Goal: Information Seeking & Learning: Learn about a topic

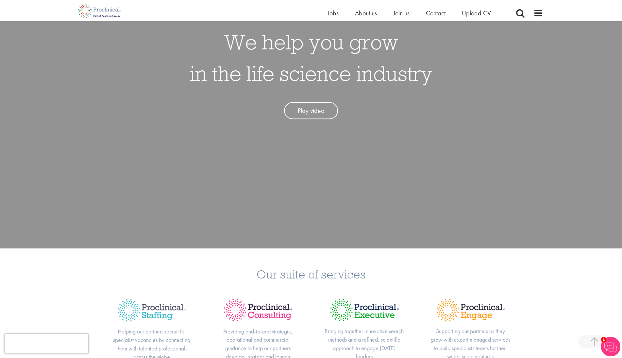
scroll to position [360, 0]
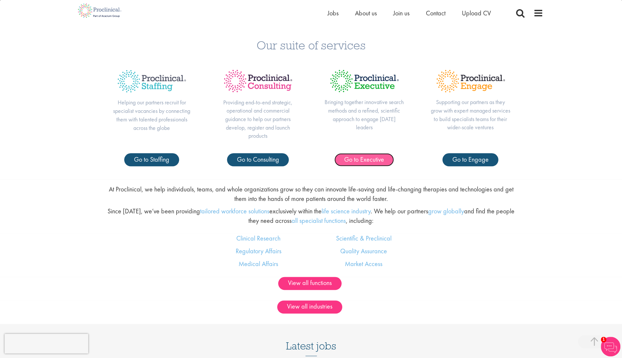
click at [381, 158] on span "Go to Executive" at bounding box center [364, 159] width 40 height 8
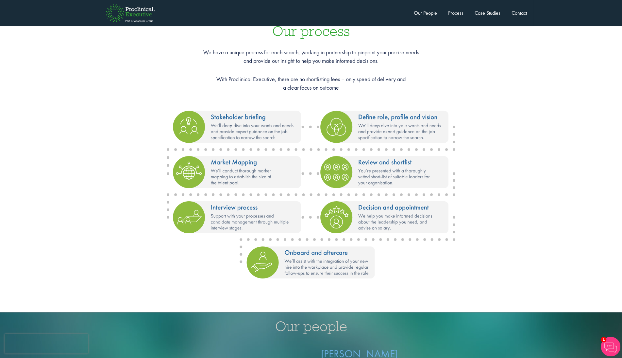
scroll to position [752, 0]
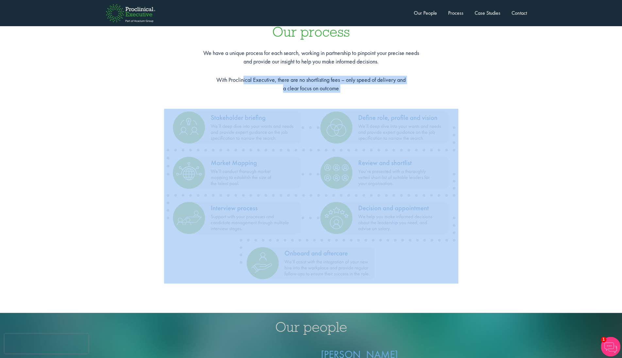
drag, startPoint x: 249, startPoint y: 78, endPoint x: 311, endPoint y: 94, distance: 63.3
click at [311, 94] on div "Our process We have a unique process for each search, working in partnership to…" at bounding box center [311, 159] width 622 height 308
